Goal: Task Accomplishment & Management: Manage account settings

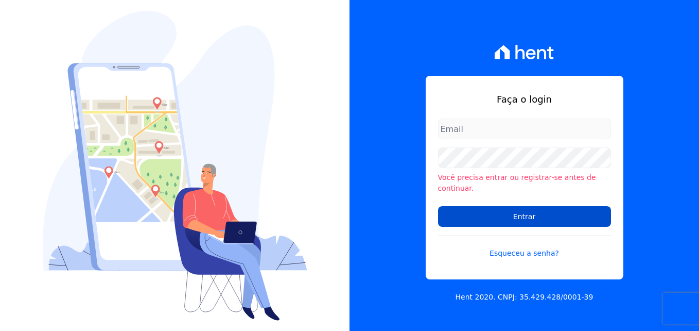
type input "[PERSON_NAME][EMAIL_ADDRESS][PERSON_NAME][DOMAIN_NAME]"
click at [475, 212] on input "Entrar" at bounding box center [524, 216] width 173 height 21
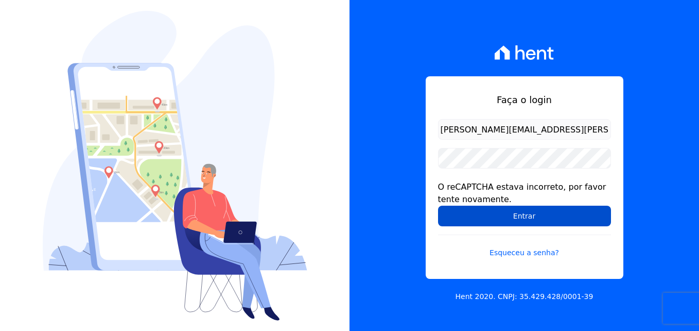
click at [480, 219] on input "Entrar" at bounding box center [524, 215] width 173 height 21
click at [550, 216] on input "Entrar" at bounding box center [524, 215] width 173 height 21
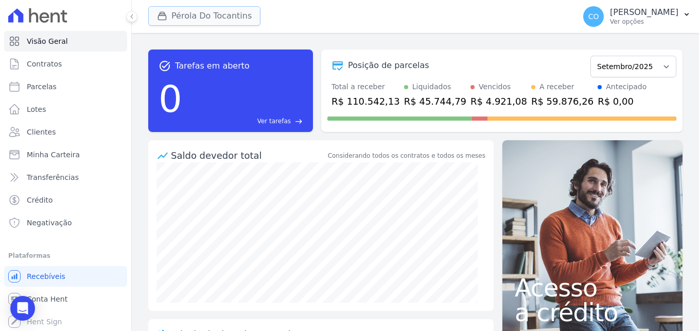
click at [194, 18] on button "Pérola Do Tocantins" at bounding box center [204, 16] width 112 height 20
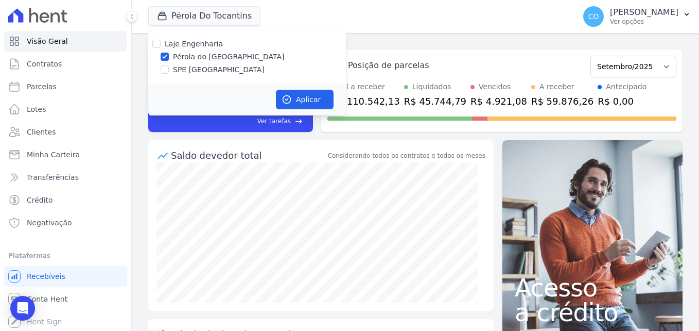
click at [178, 73] on label "SPE Montenegro" at bounding box center [219, 69] width 92 height 11
click at [169, 73] on input "SPE Montenegro" at bounding box center [165, 69] width 8 height 8
checkbox input "true"
click at [179, 58] on label "Pérola do Tocantins" at bounding box center [229, 56] width 112 height 11
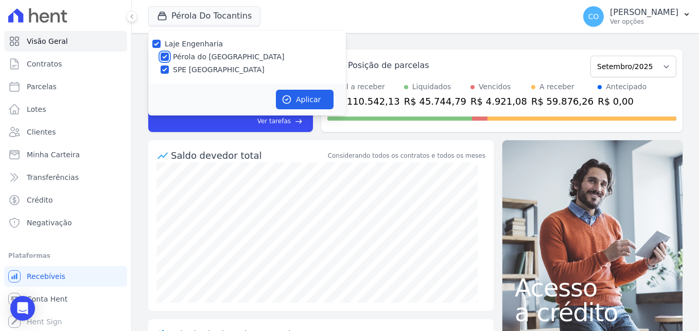
click at [169, 58] on input "Pérola do Tocantins" at bounding box center [165, 57] width 8 height 8
checkbox input "false"
click at [313, 100] on button "Aplicar" at bounding box center [305, 100] width 58 height 20
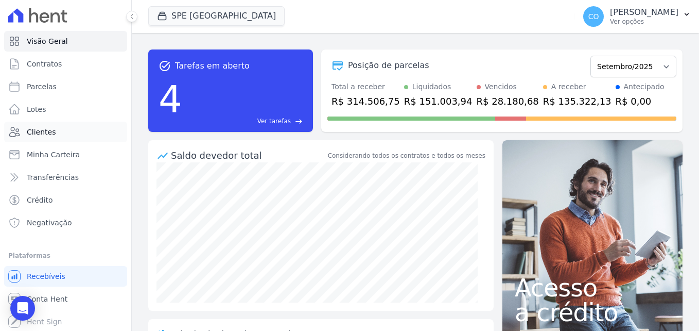
click at [37, 133] on span "Clientes" at bounding box center [41, 132] width 29 height 10
